Goal: Task Accomplishment & Management: Manage account settings

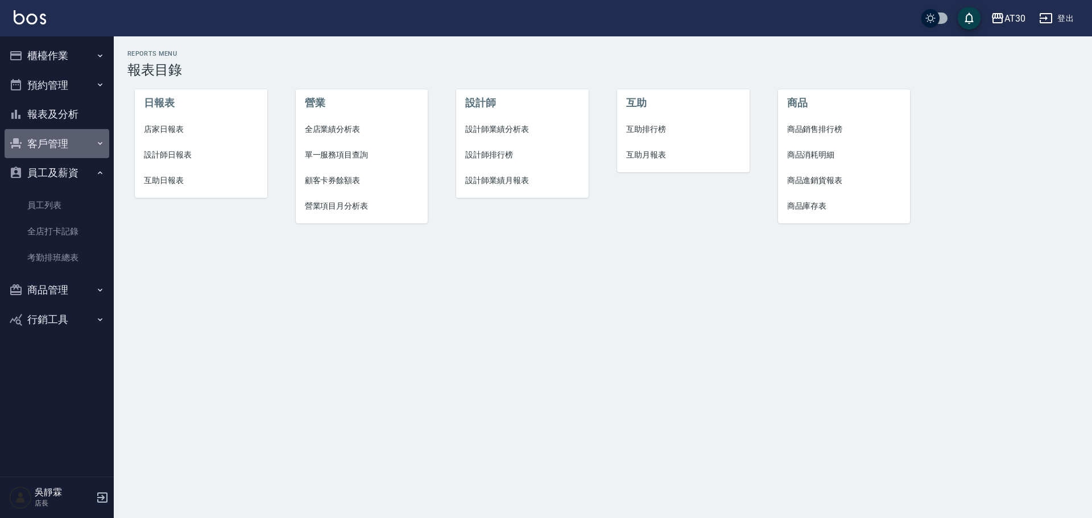
click at [64, 144] on button "客戶管理" at bounding box center [57, 144] width 105 height 30
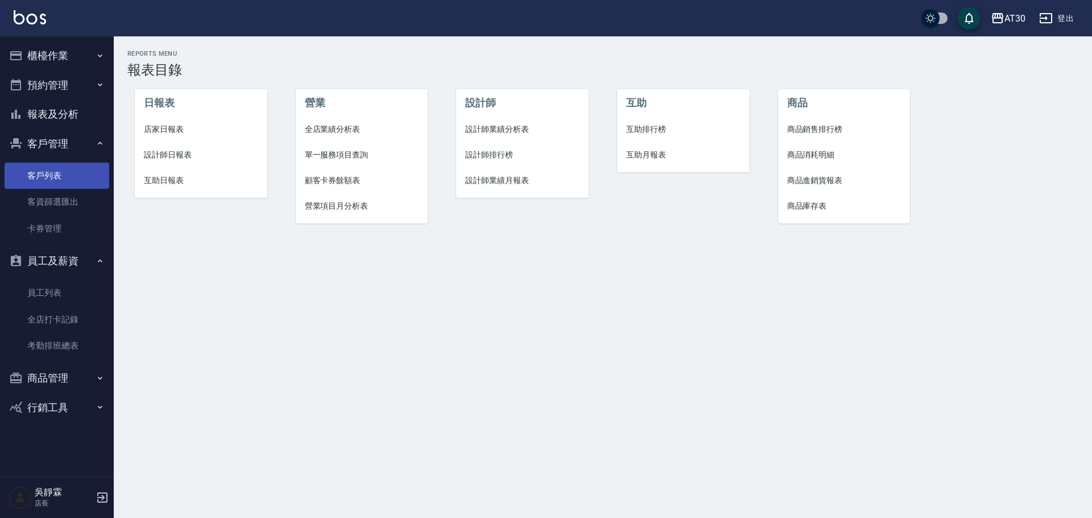
click at [67, 174] on link "客戶列表" at bounding box center [57, 176] width 105 height 26
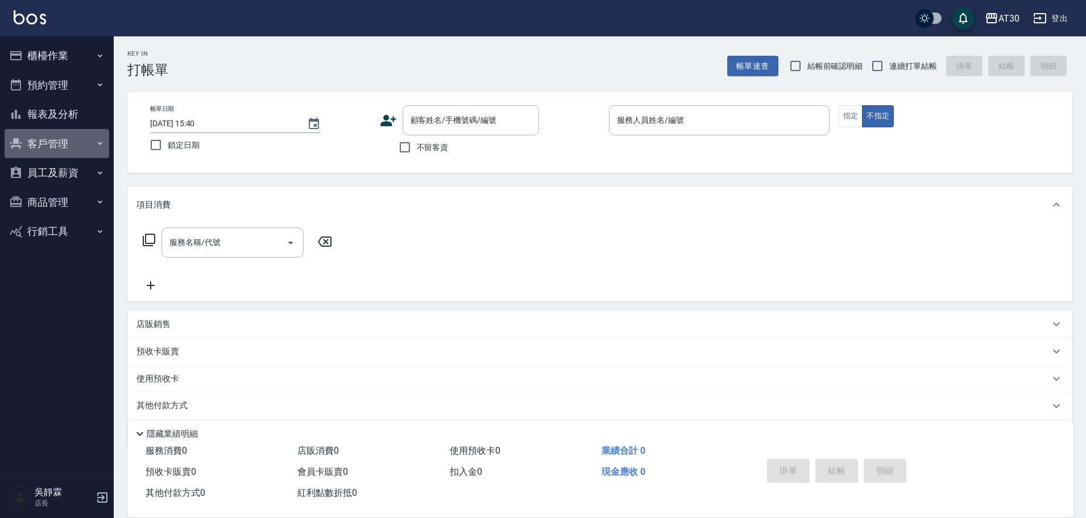
click at [64, 138] on button "客戶管理" at bounding box center [57, 144] width 105 height 30
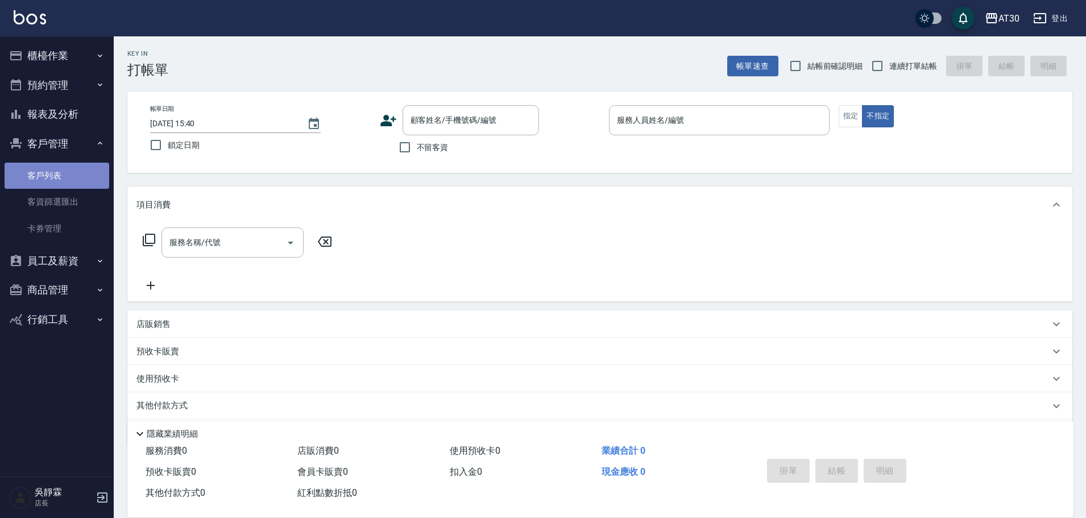
click at [65, 171] on link "客戶列表" at bounding box center [57, 176] width 105 height 26
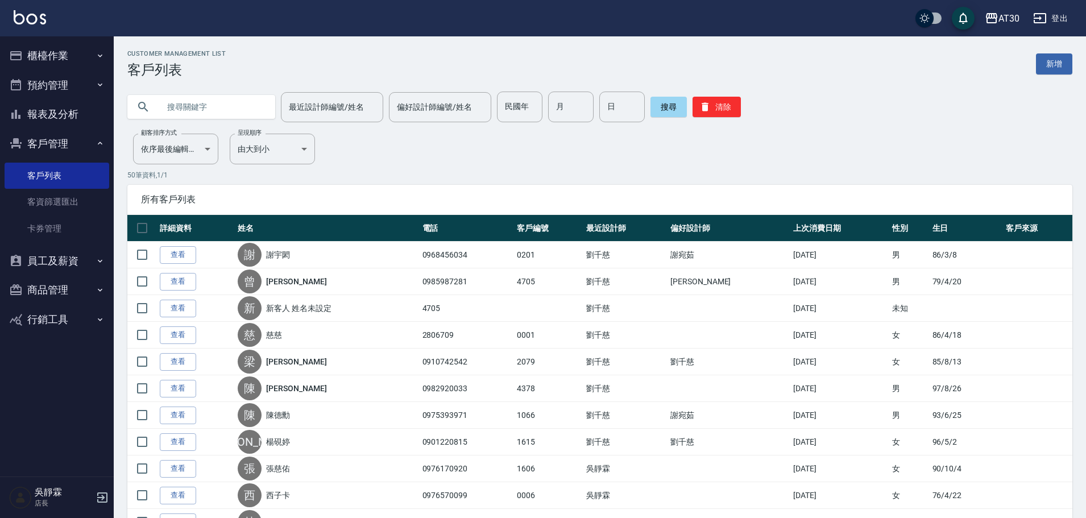
click at [216, 114] on input "text" at bounding box center [212, 107] width 107 height 31
type input "0905311725"
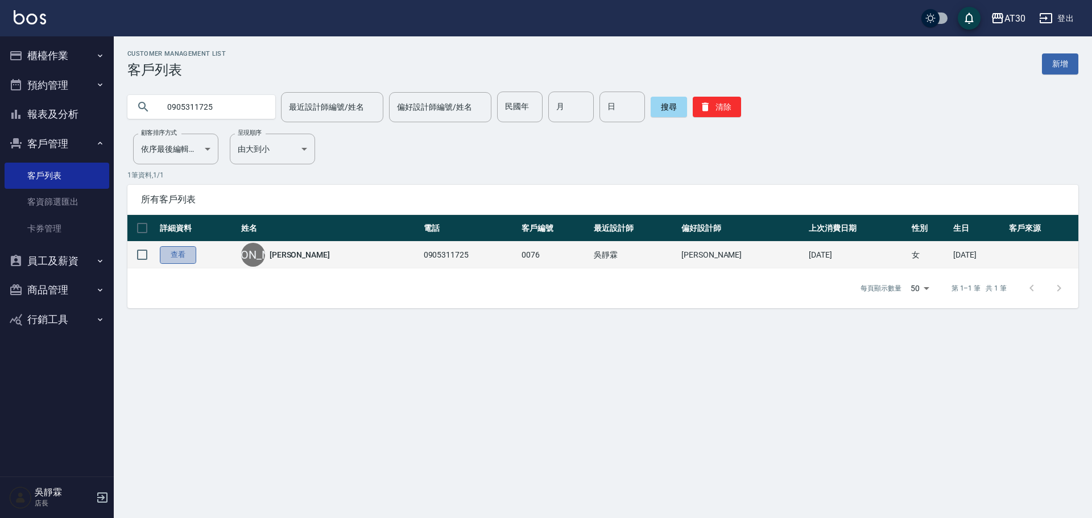
click at [176, 258] on link "查看" at bounding box center [178, 255] width 36 height 18
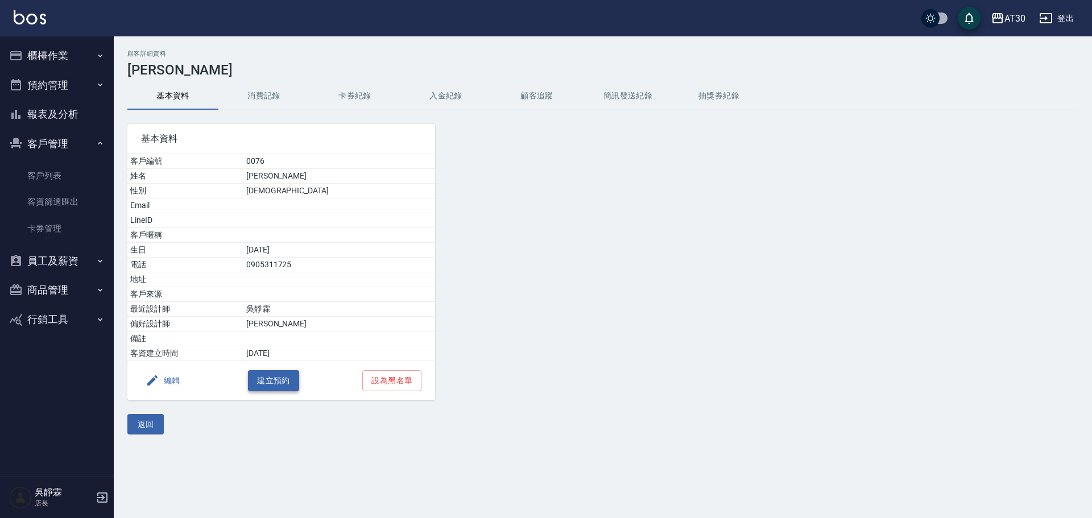
click at [275, 383] on button "建立預約" at bounding box center [273, 380] width 51 height 21
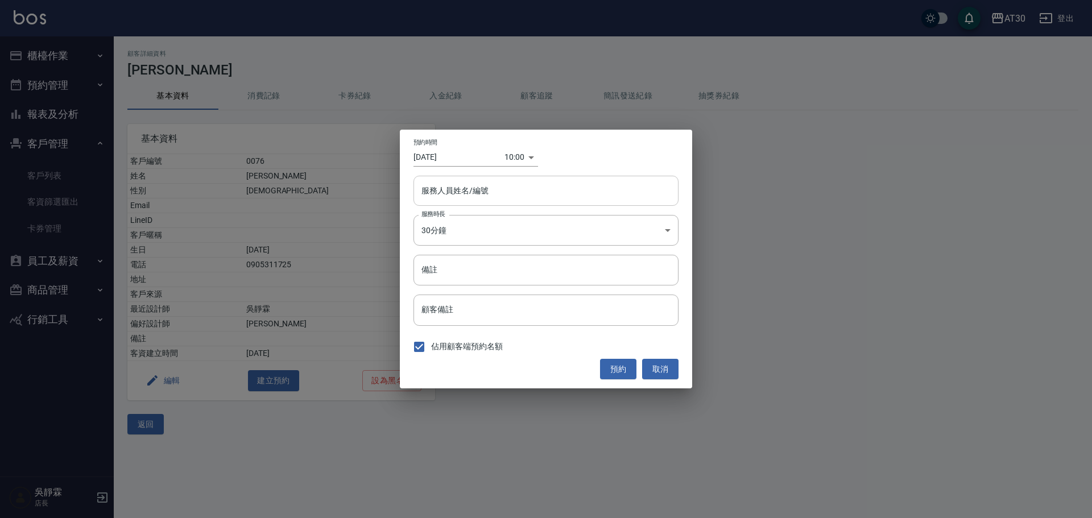
click at [524, 197] on input "服務人員姓名/編號" at bounding box center [546, 191] width 255 height 20
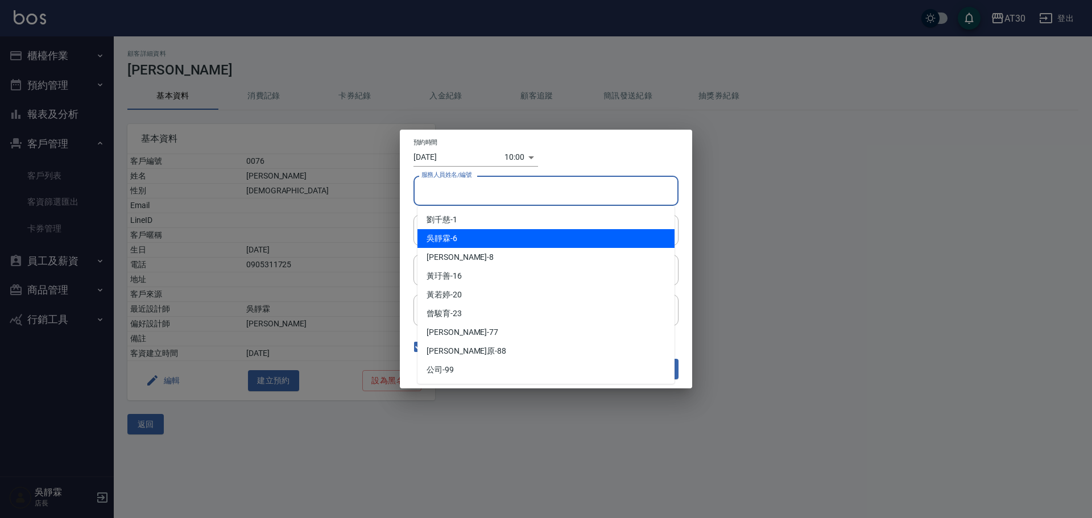
click at [473, 238] on div "[PERSON_NAME]-6" at bounding box center [545, 238] width 257 height 19
type input "[PERSON_NAME]-6"
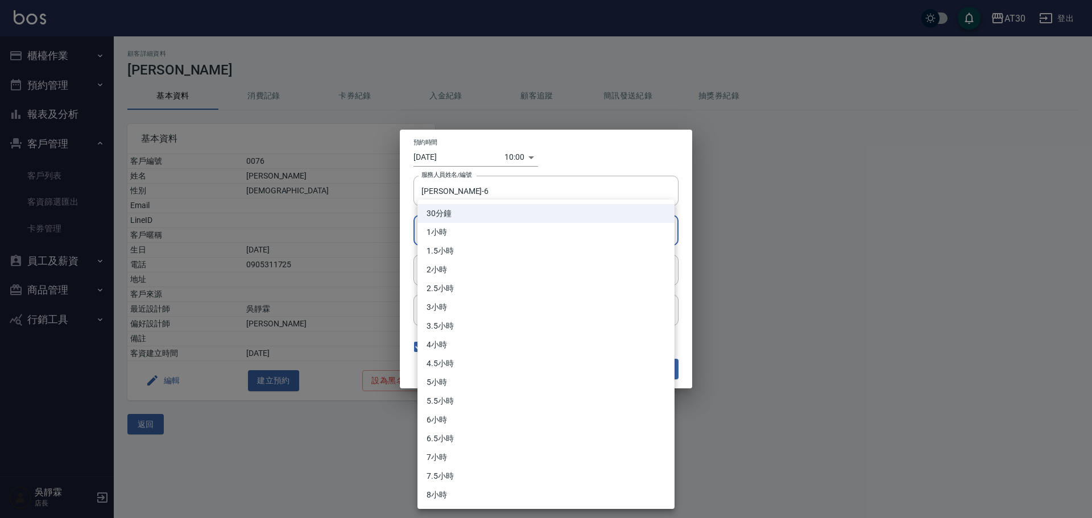
click at [477, 218] on body "AT30 登出 櫃檯作業 打帳單 帳單列表 現金收支登錄 材料自購登錄 每日結帳 排班表 現場電腦打卡 預約管理 預約管理 單日預約紀錄 單週預約紀錄 報表及…" at bounding box center [546, 259] width 1092 height 518
click at [485, 235] on li "1小時" at bounding box center [545, 232] width 257 height 19
type input "2"
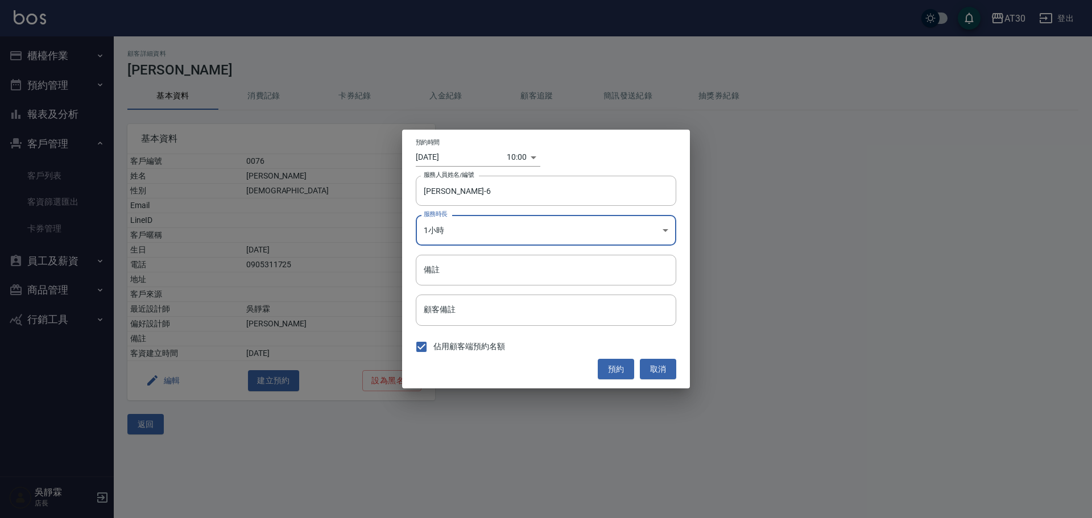
click at [528, 151] on div "10:00 1754877600000" at bounding box center [524, 157] width 34 height 19
click at [487, 155] on input "[DATE]" at bounding box center [461, 157] width 91 height 19
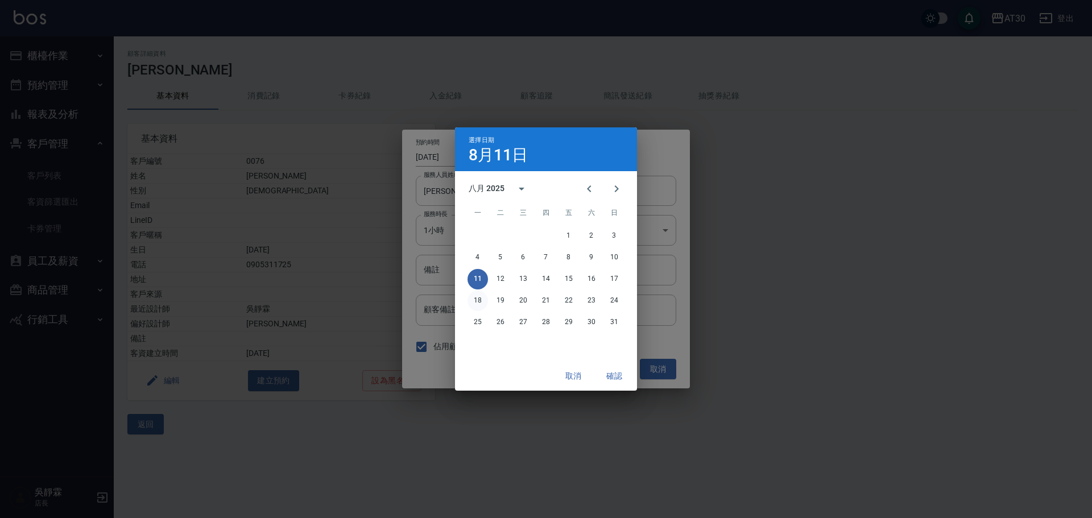
click at [470, 299] on button "18" at bounding box center [478, 301] width 20 height 20
type input "[DATE]"
type input "1755482400000"
click at [609, 381] on button "確認" at bounding box center [614, 376] width 36 height 21
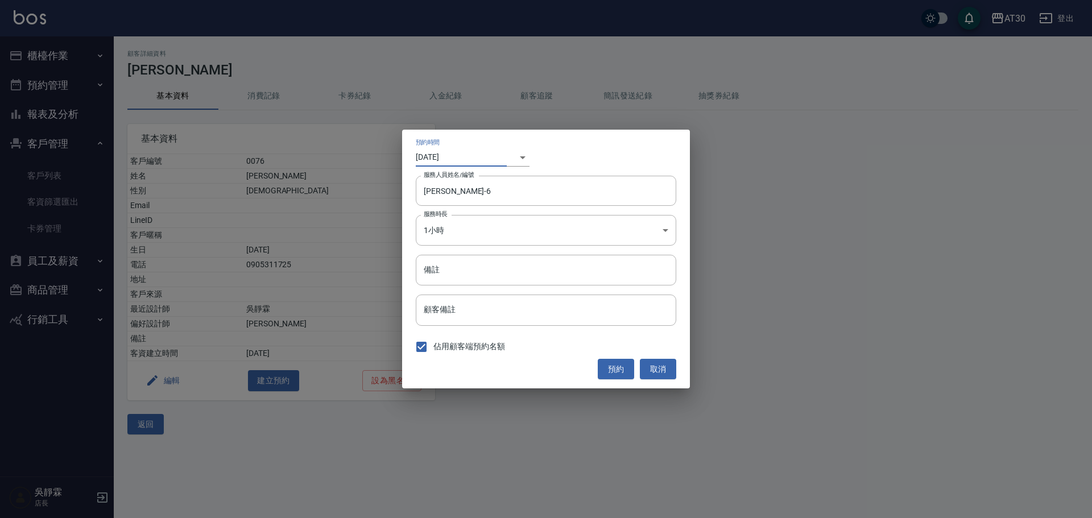
click at [509, 161] on body "AT30 登出 櫃檯作業 打帳單 帳單列表 現金收支登錄 材料自購登錄 每日結帳 排班表 現場電腦打卡 預約管理 預約管理 單日預約紀錄 單週預約紀錄 報表及…" at bounding box center [546, 259] width 1092 height 518
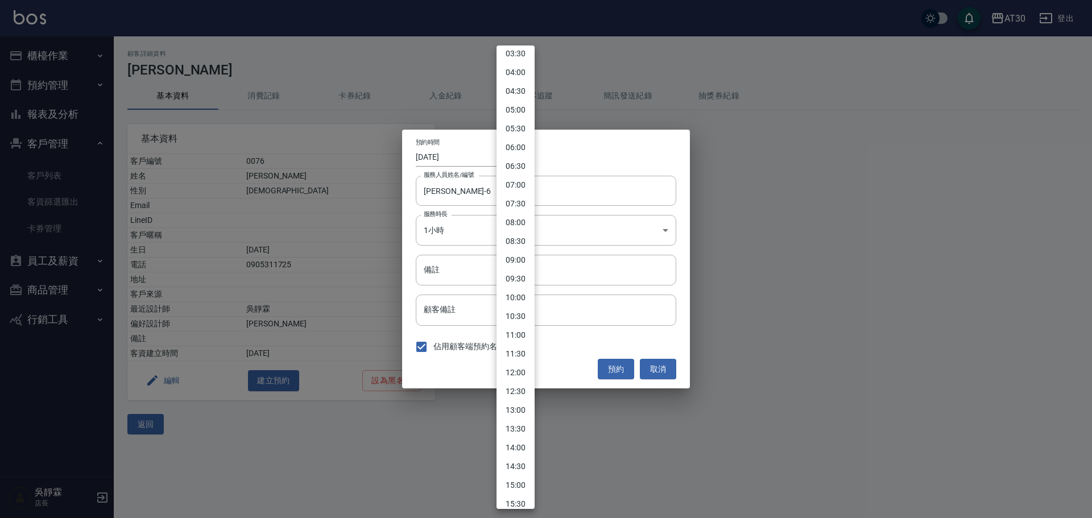
scroll to position [227, 0]
click at [515, 398] on li "15:00" at bounding box center [516, 395] width 38 height 19
type input "[DATE]"
type input "1754895600000"
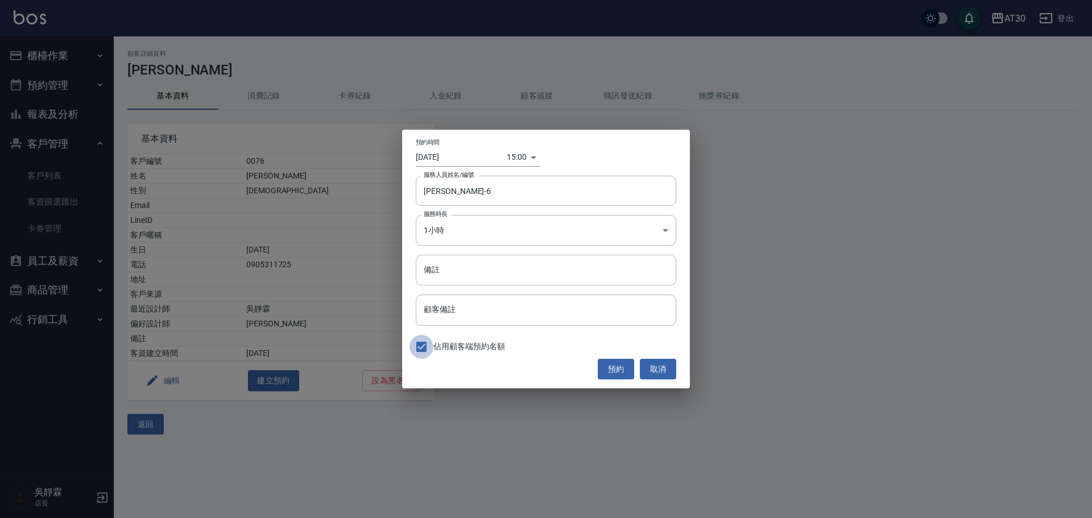
click at [431, 341] on input "佔用顧客端預約名額" at bounding box center [422, 347] width 24 height 24
checkbox input "false"
click at [606, 363] on button "預約" at bounding box center [616, 369] width 36 height 21
